Goal: Find specific page/section: Find specific page/section

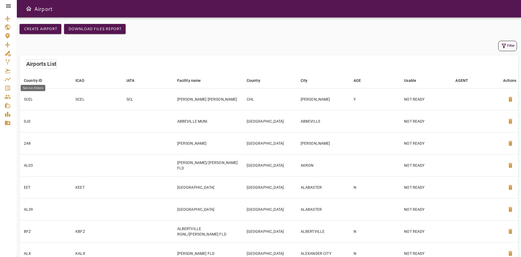
click at [7, 89] on icon "Service Orders" at bounding box center [7, 88] width 7 height 7
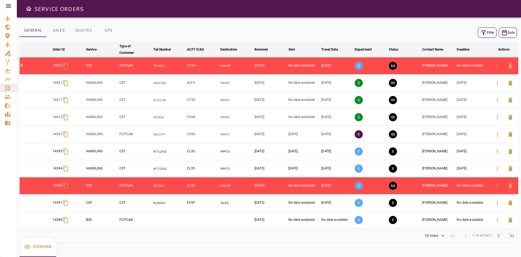
click at [499, 83] on icon "button" at bounding box center [497, 83] width 7 height 7
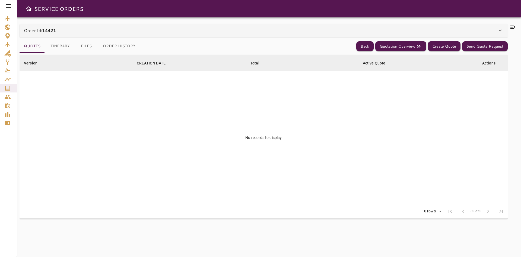
click at [61, 33] on div "Order Id: 14421" at bounding box center [260, 30] width 473 height 7
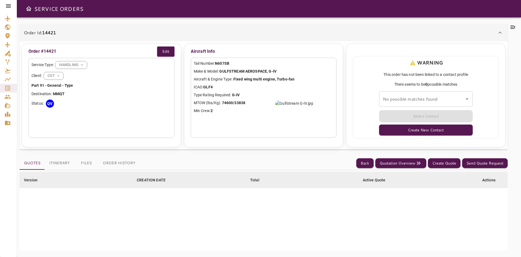
click at [118, 36] on div "Order Id: 14421" at bounding box center [264, 32] width 488 height 17
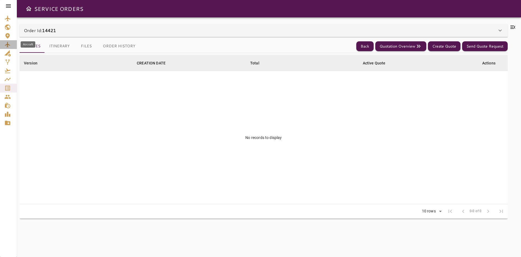
click at [11, 44] on div "Aircraft" at bounding box center [8, 44] width 8 height 7
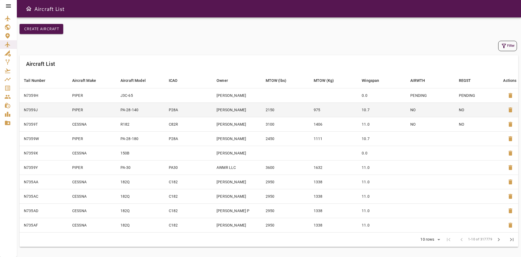
click at [36, 110] on td "N7359J" at bounding box center [44, 109] width 48 height 14
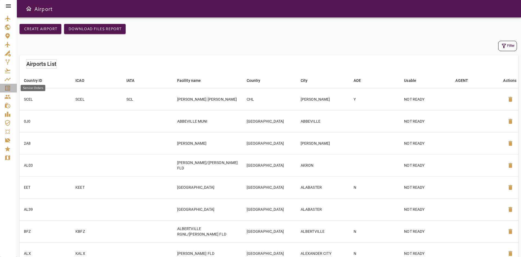
click at [10, 87] on icon "Service Orders" at bounding box center [7, 88] width 5 height 5
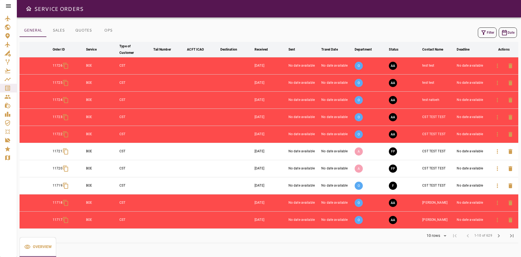
click at [496, 239] on button "chevron_right" at bounding box center [498, 235] width 13 height 13
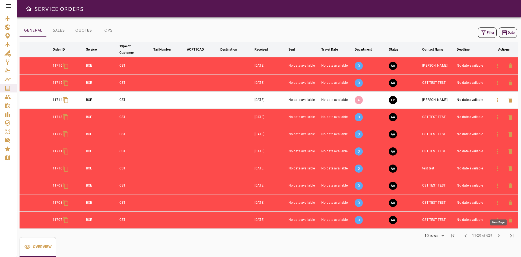
click at [498, 238] on span "chevron_right" at bounding box center [499, 235] width 7 height 7
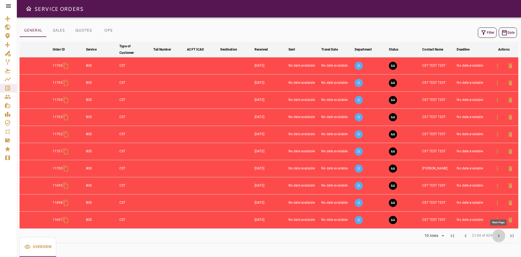
click at [498, 238] on span "chevron_right" at bounding box center [499, 235] width 7 height 7
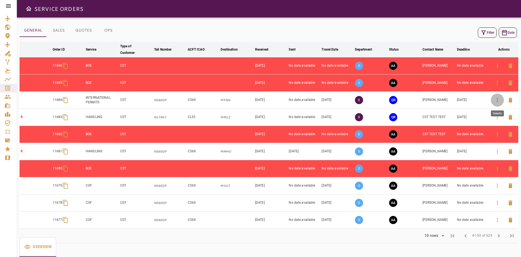
click at [499, 99] on icon "button" at bounding box center [497, 100] width 7 height 7
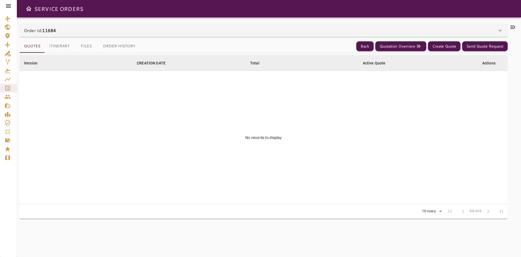
click at [88, 31] on div "Order Id: 11684" at bounding box center [260, 30] width 473 height 7
